Goal: Information Seeking & Learning: Understand process/instructions

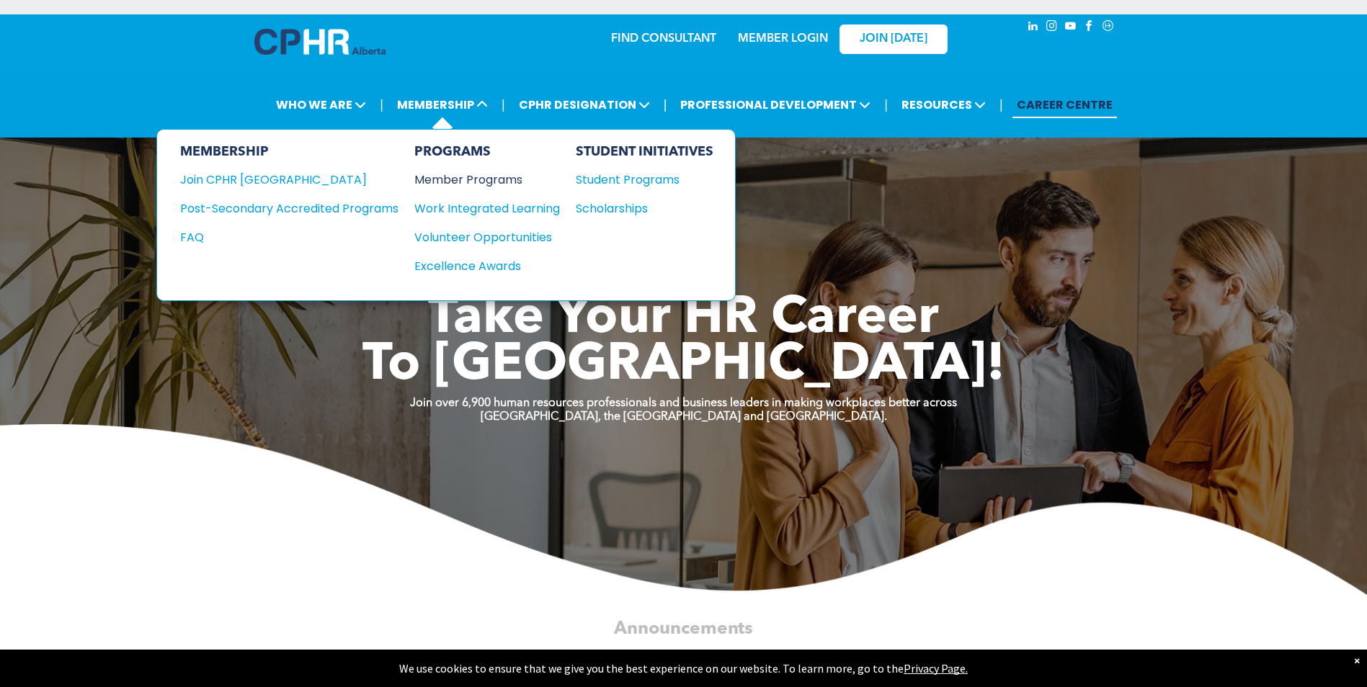
click at [434, 177] on div "Member Programs" at bounding box center [479, 180] width 131 height 18
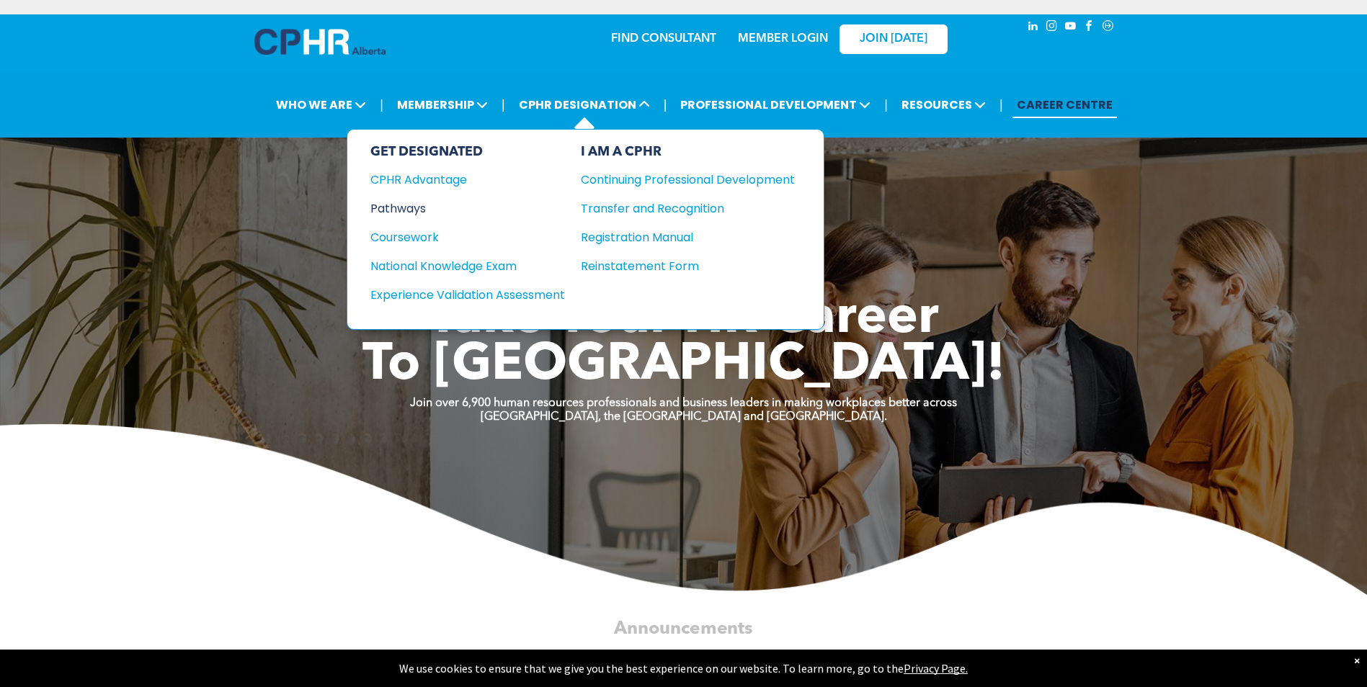
click at [404, 211] on div "Pathways" at bounding box center [457, 209] width 175 height 18
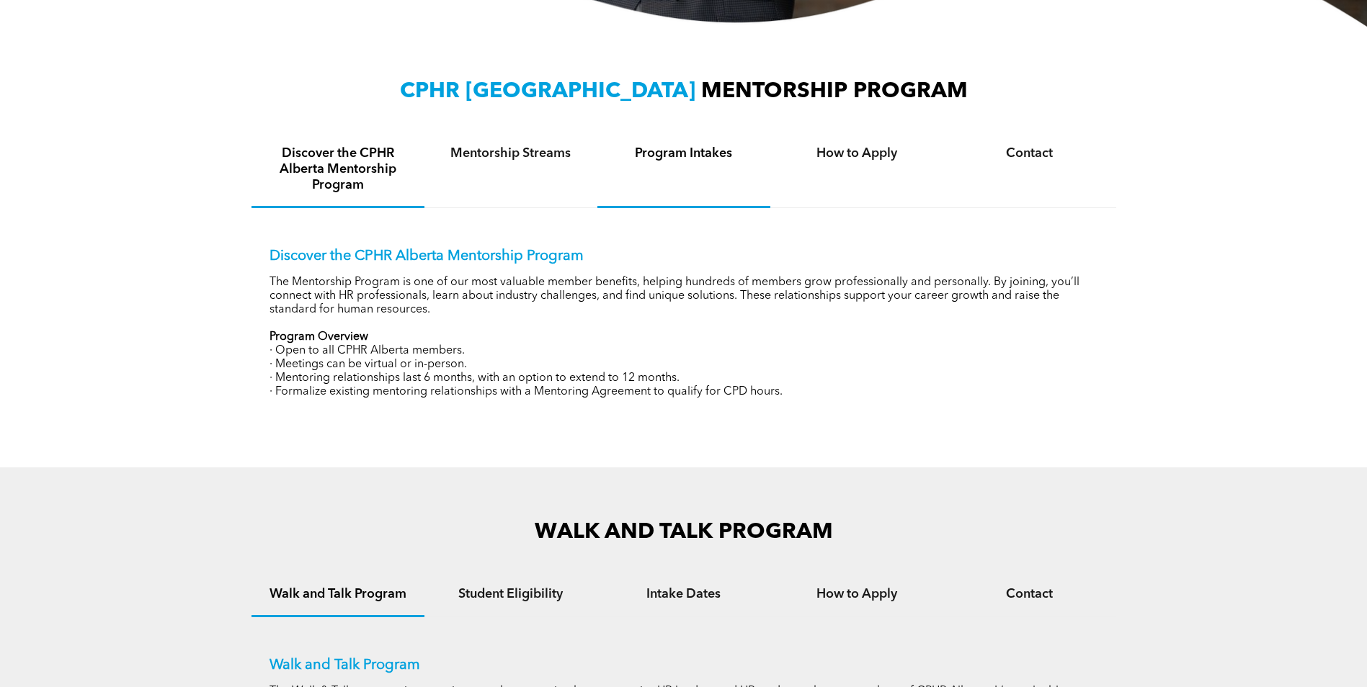
scroll to position [504, 0]
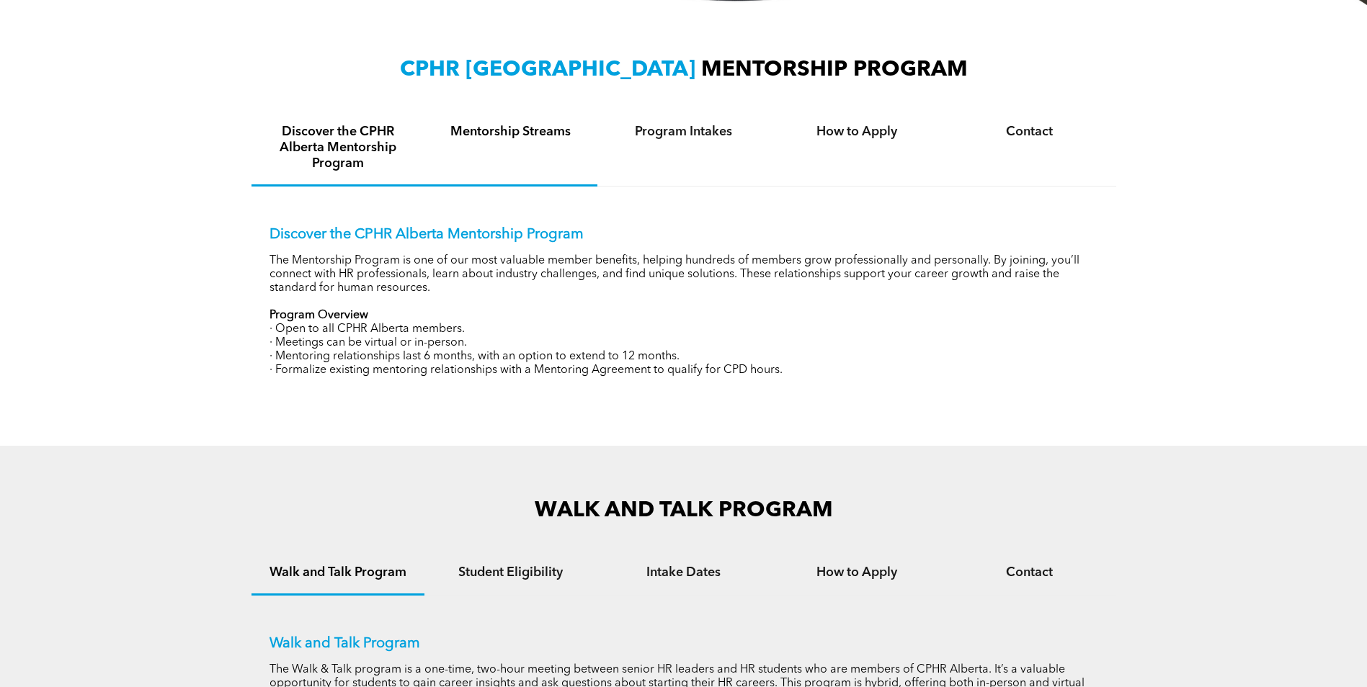
click at [558, 156] on div "Mentorship Streams" at bounding box center [510, 149] width 173 height 76
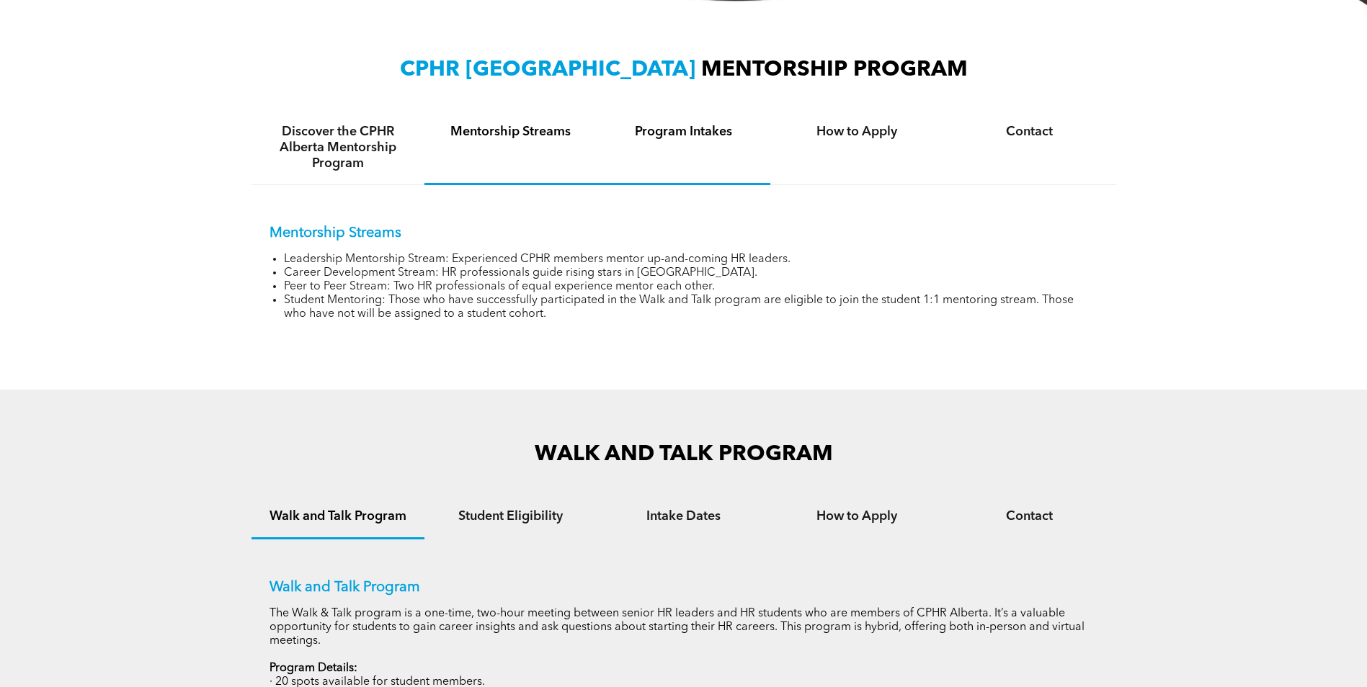
click at [690, 146] on div "Program Intakes" at bounding box center [683, 148] width 173 height 74
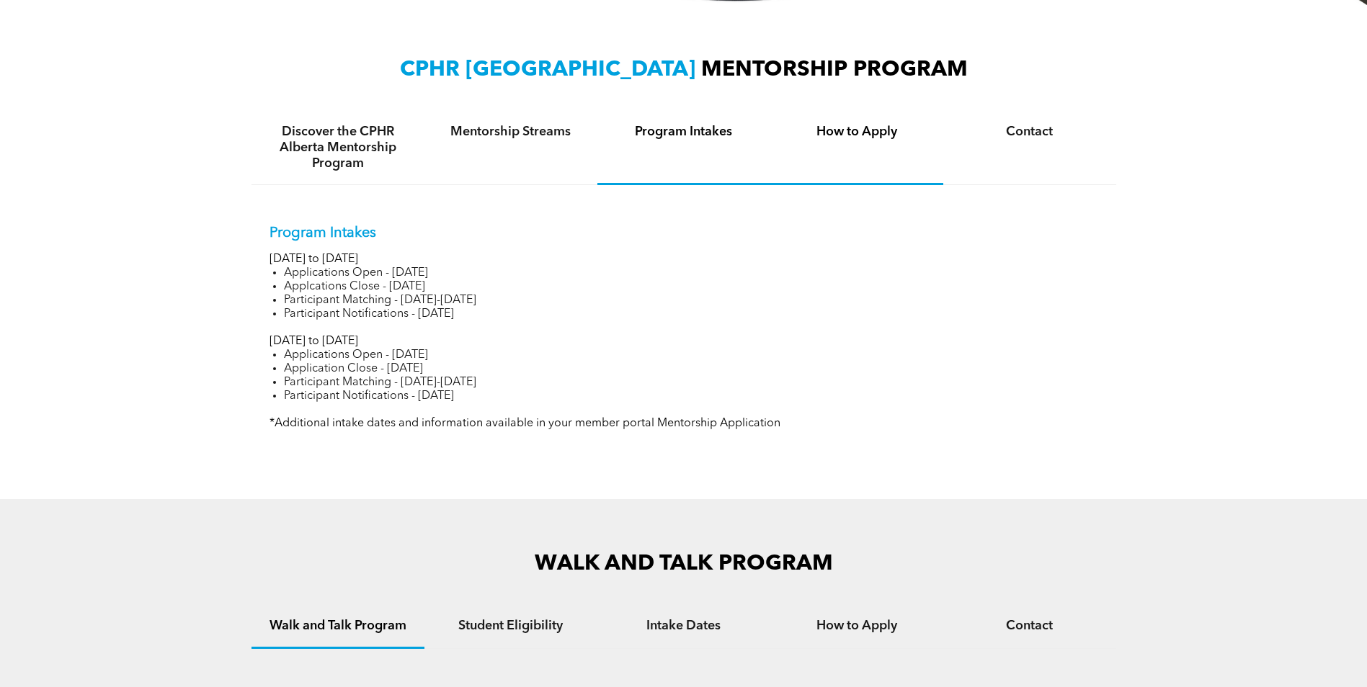
click at [849, 125] on h4 "How to Apply" at bounding box center [856, 132] width 147 height 16
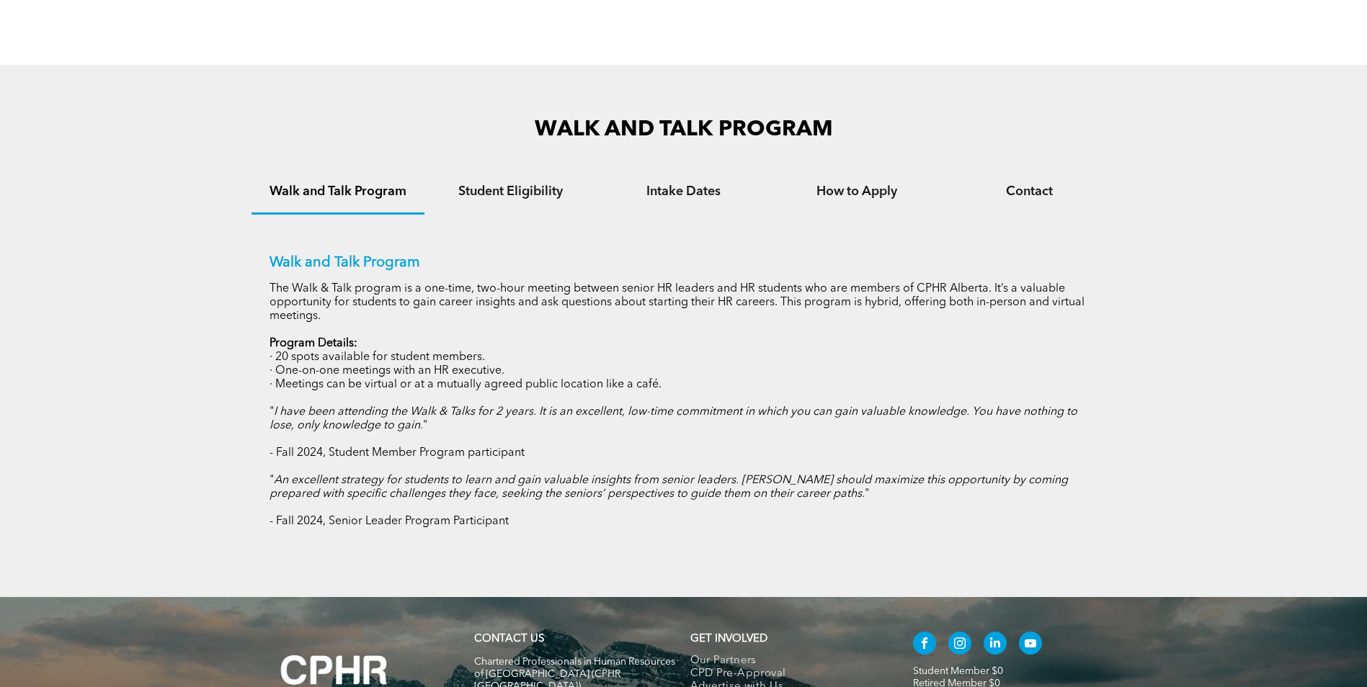
scroll to position [936, 0]
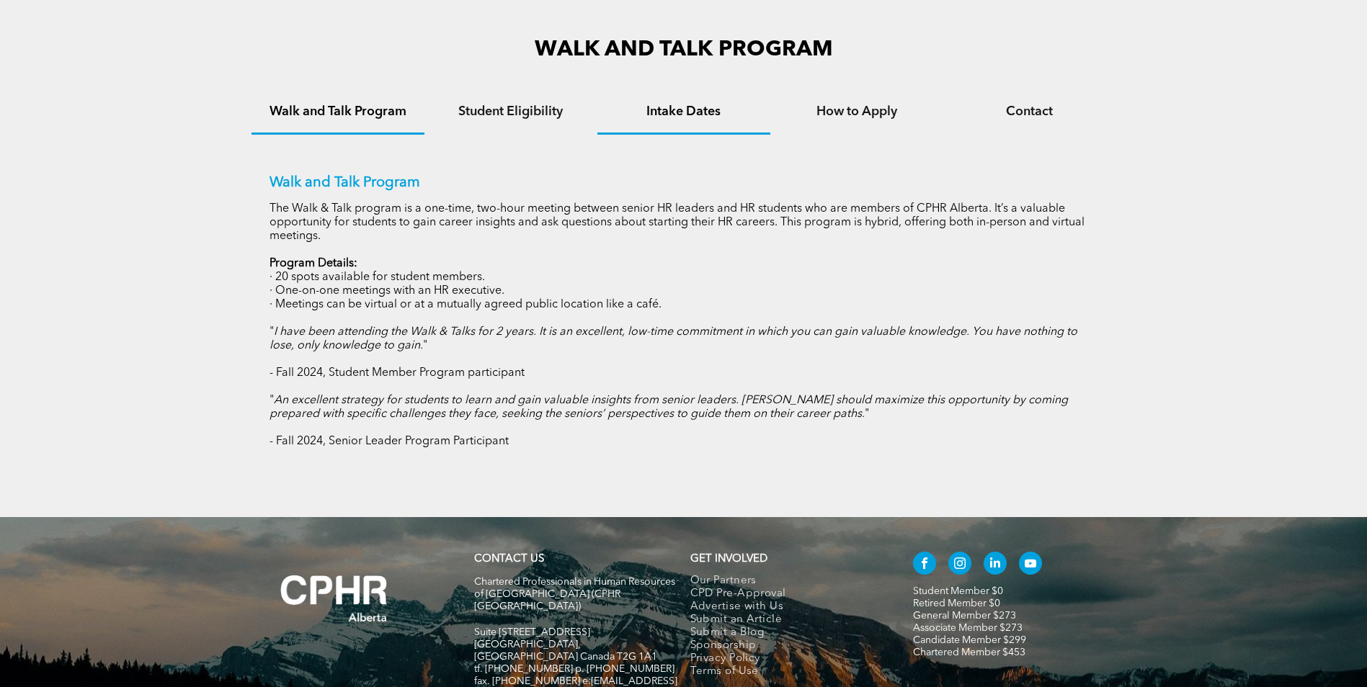
click at [694, 111] on h4 "Intake Dates" at bounding box center [683, 112] width 147 height 16
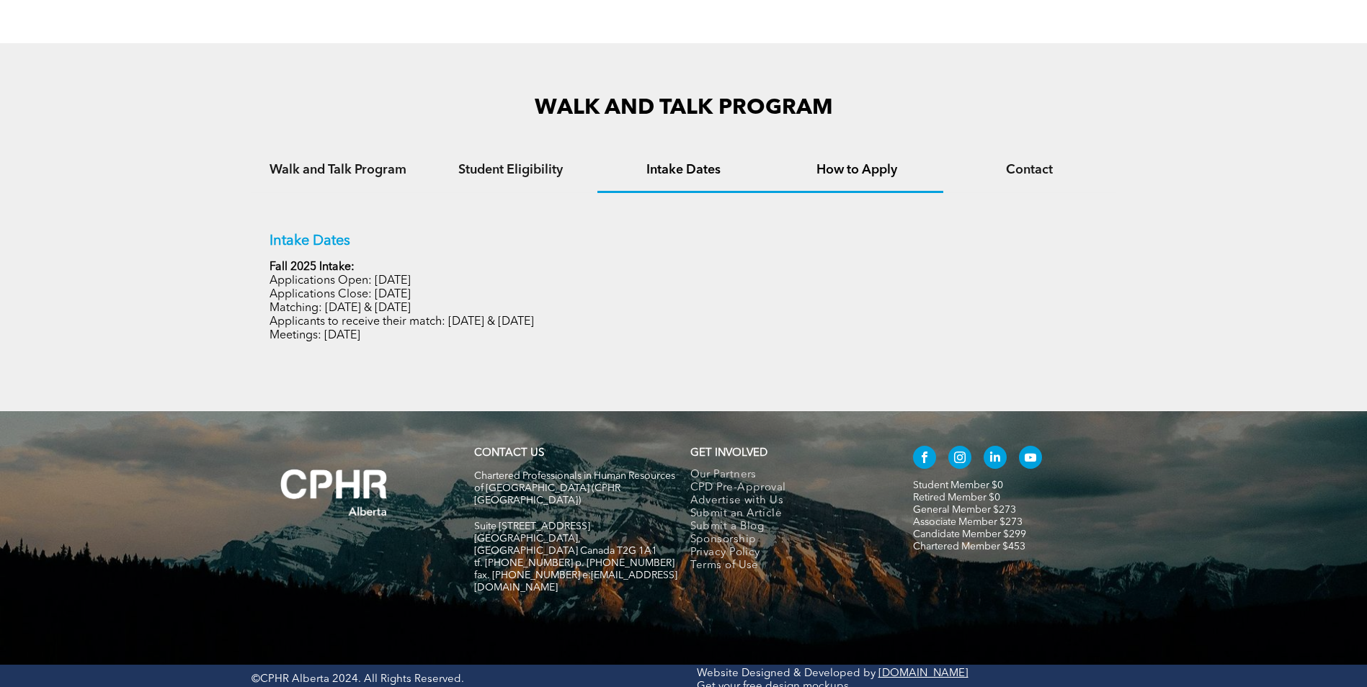
click at [847, 178] on div "How to Apply" at bounding box center [856, 171] width 173 height 44
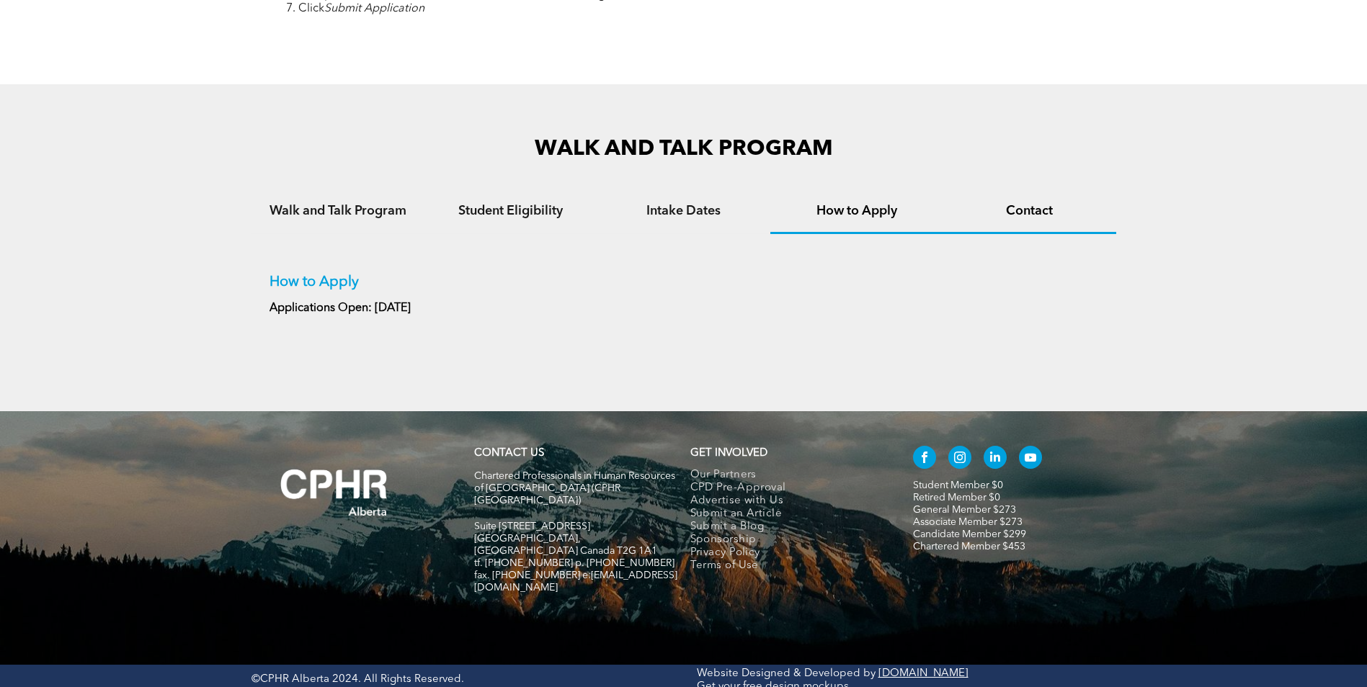
click at [1019, 198] on div "Contact" at bounding box center [1029, 212] width 173 height 44
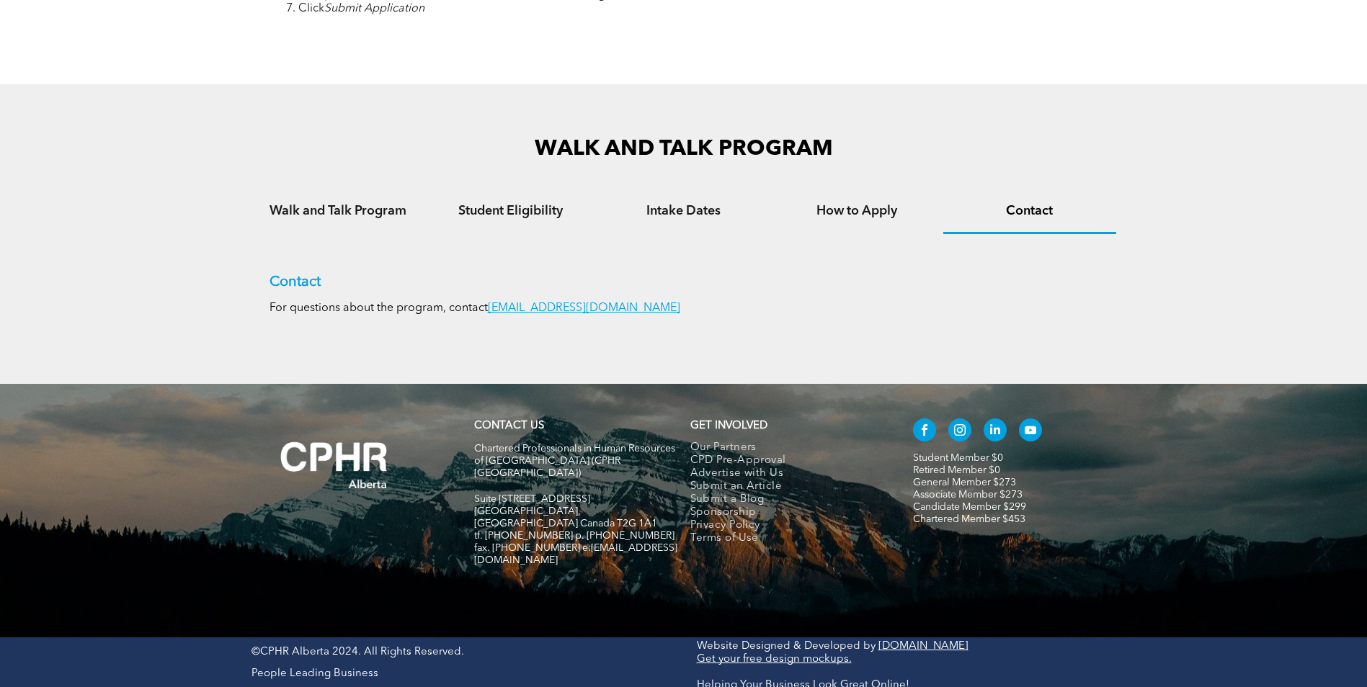
scroll to position [810, 0]
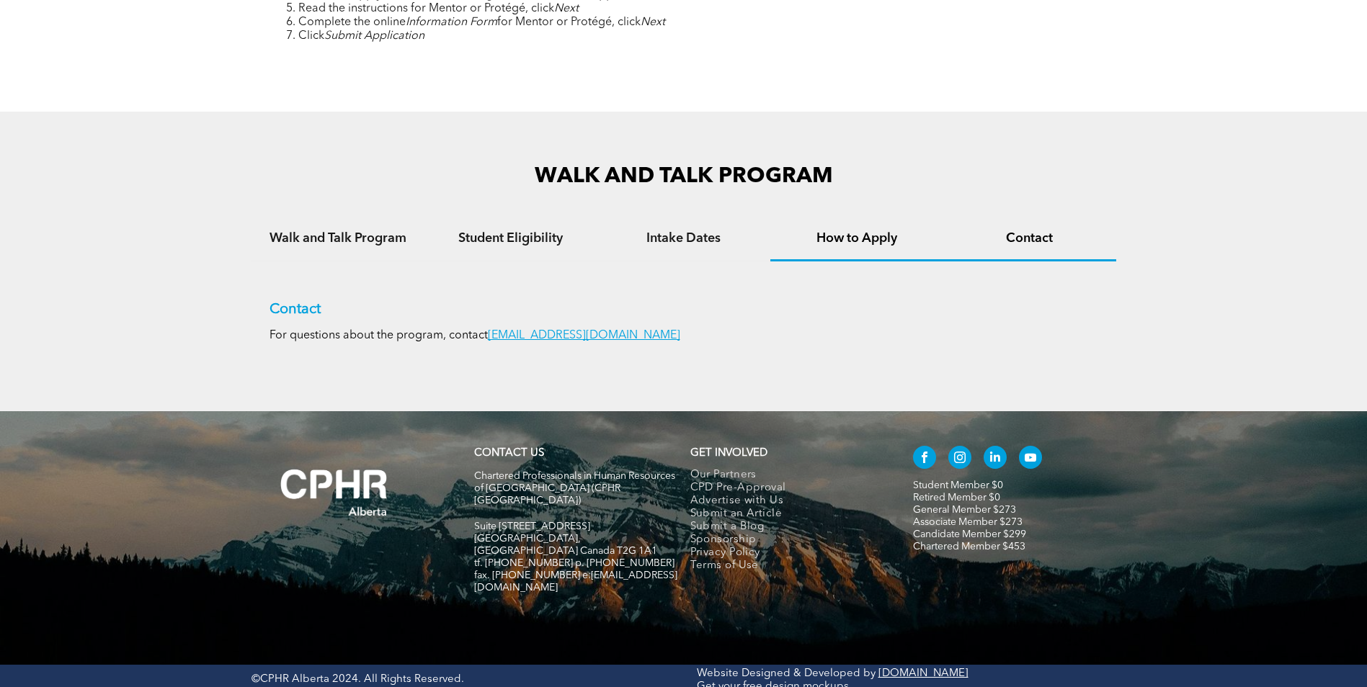
click at [849, 247] on div "How to Apply" at bounding box center [856, 240] width 173 height 44
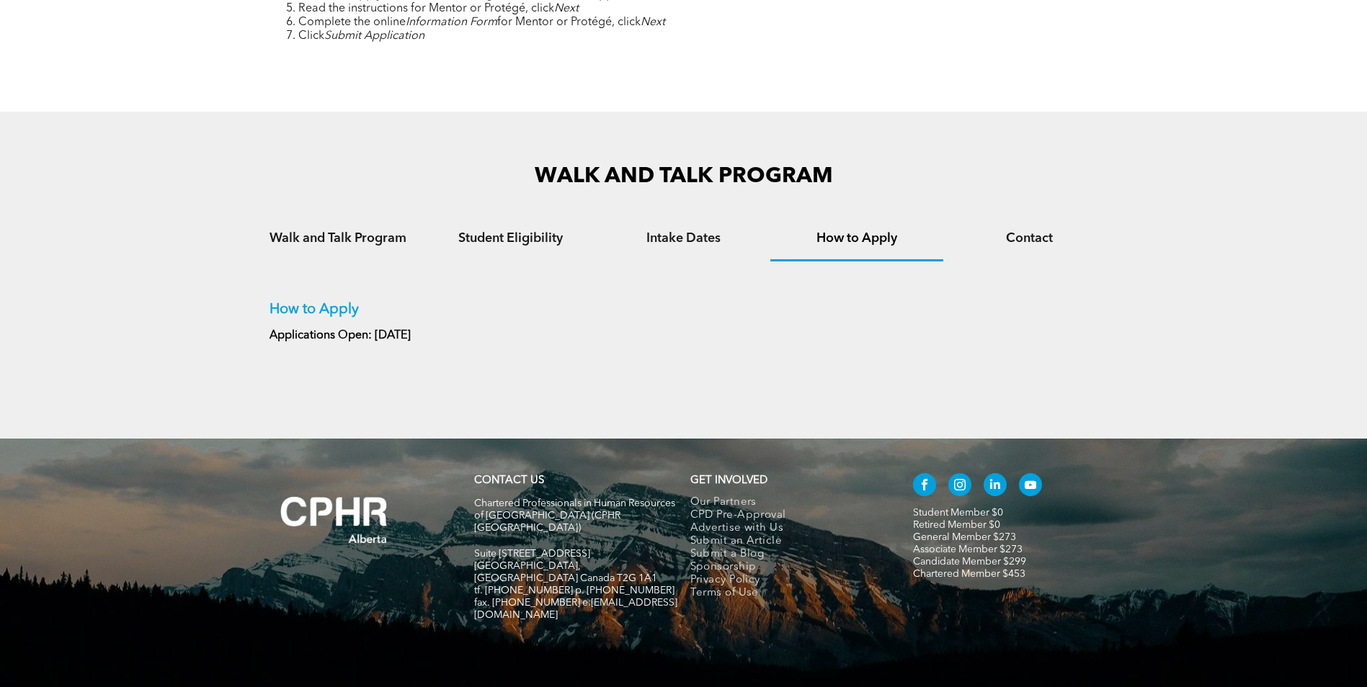
scroll to position [837, 0]
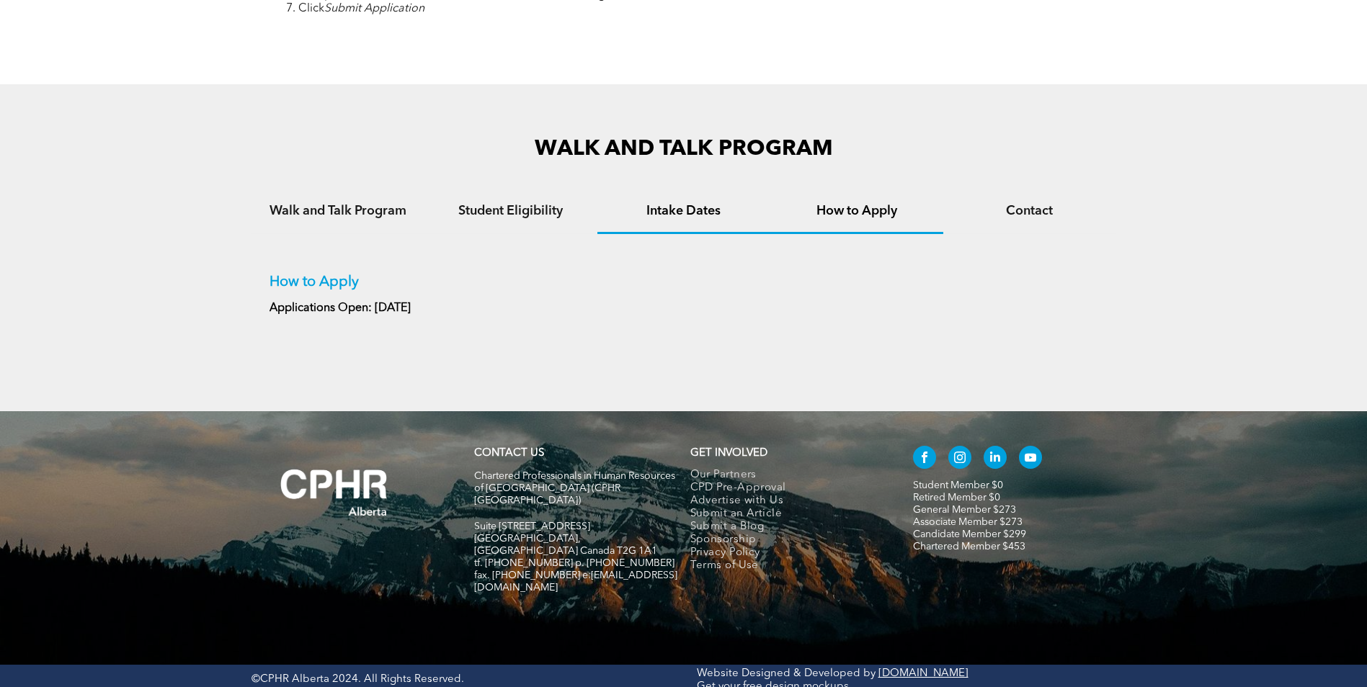
click at [654, 210] on h4 "Intake Dates" at bounding box center [683, 211] width 147 height 16
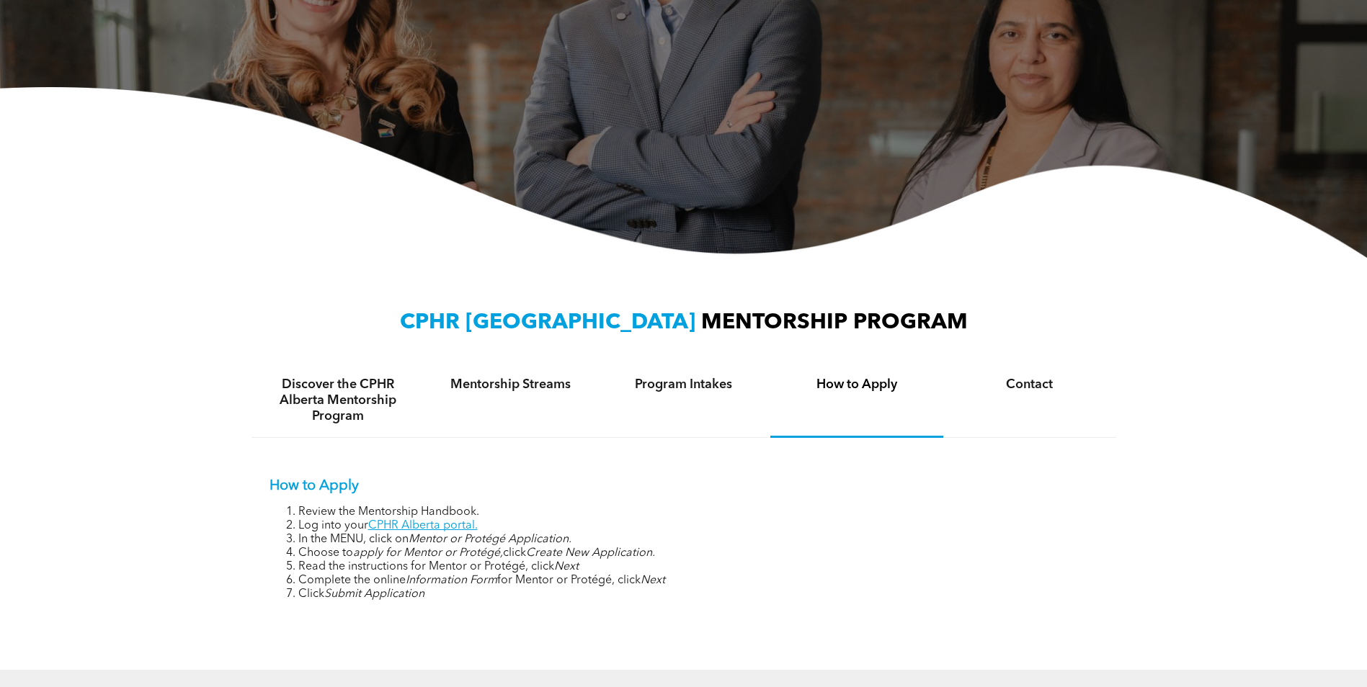
scroll to position [230, 0]
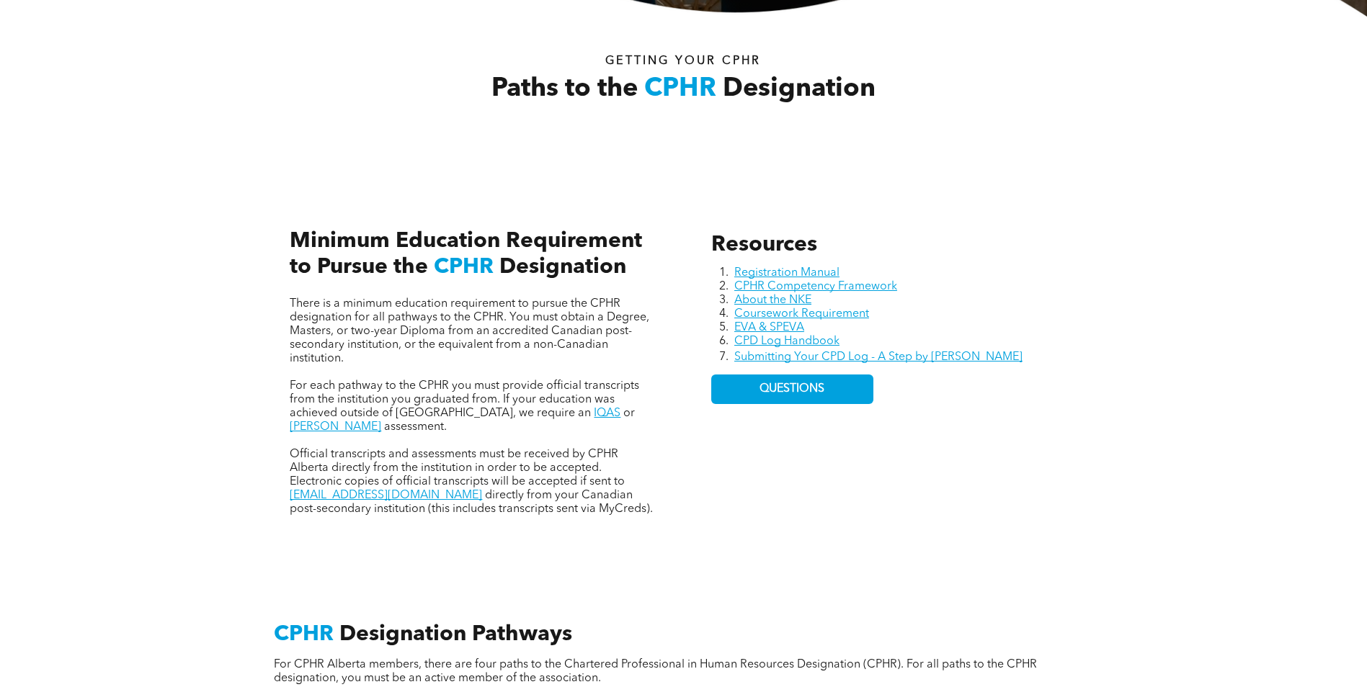
scroll to position [360, 0]
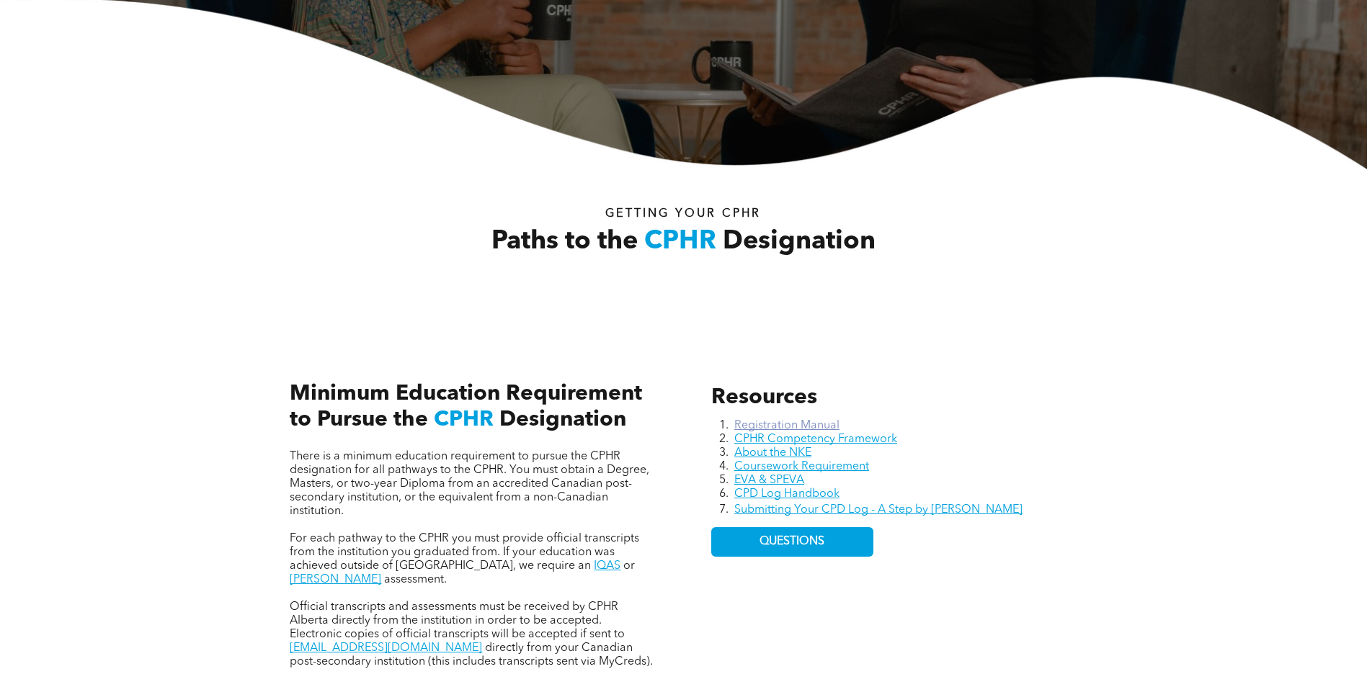
click at [785, 426] on link "Registration Manual" at bounding box center [786, 426] width 105 height 12
